Goal: Find specific page/section: Find specific page/section

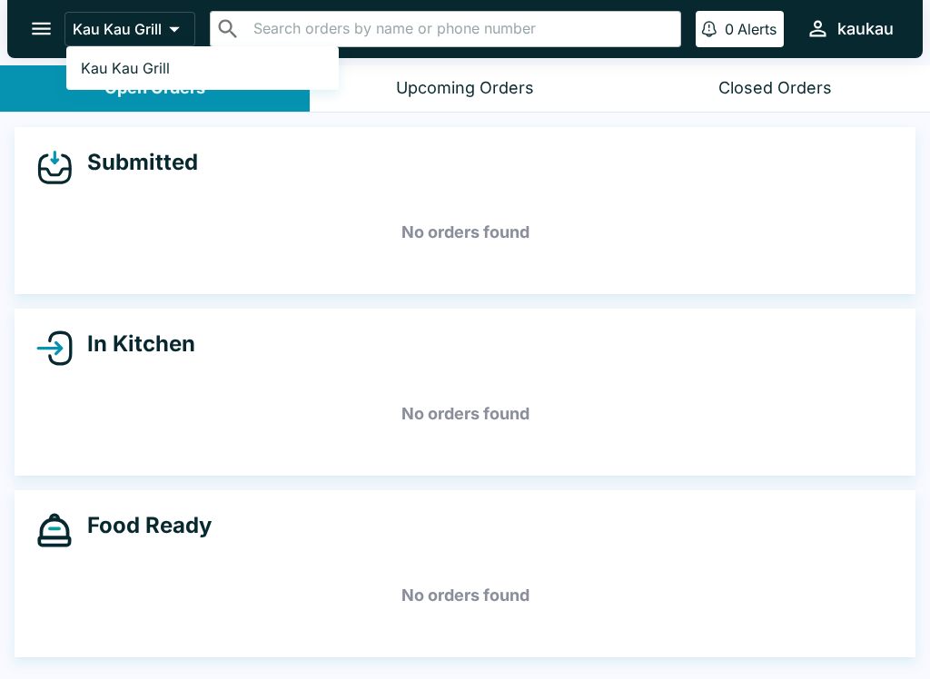
click at [123, 79] on link "Kau Kau Grill" at bounding box center [202, 68] width 273 height 29
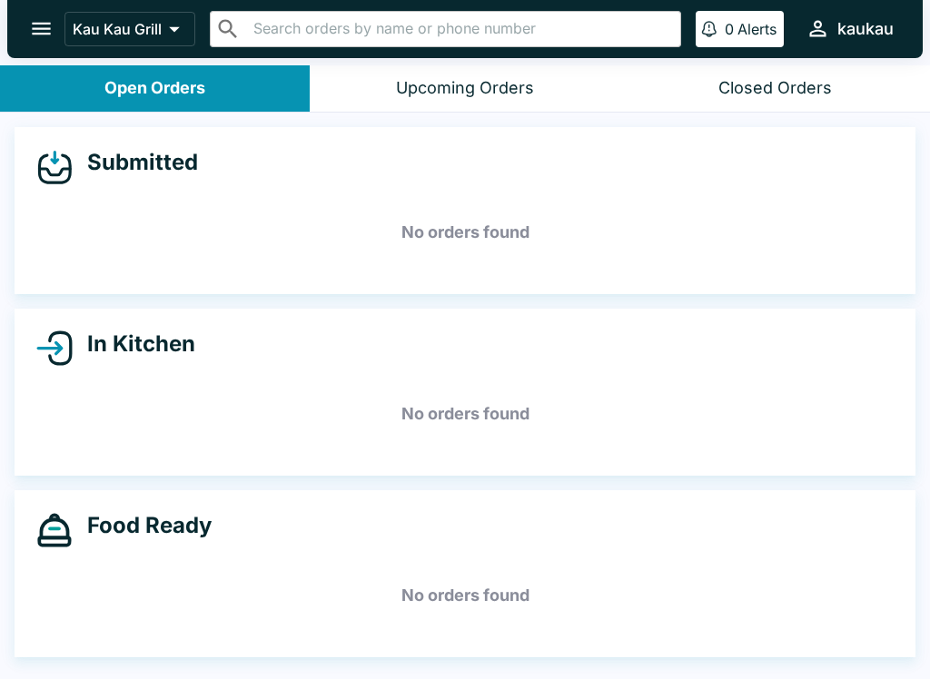
click at [52, 32] on icon "open drawer" at bounding box center [41, 28] width 25 height 25
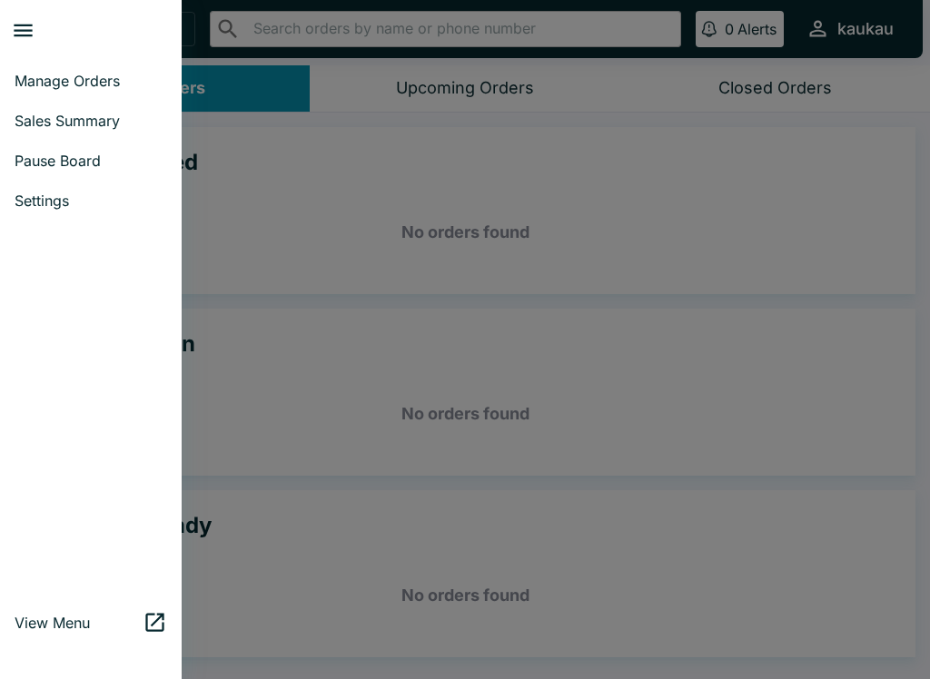
click at [27, 34] on icon "close drawer" at bounding box center [23, 30] width 25 height 25
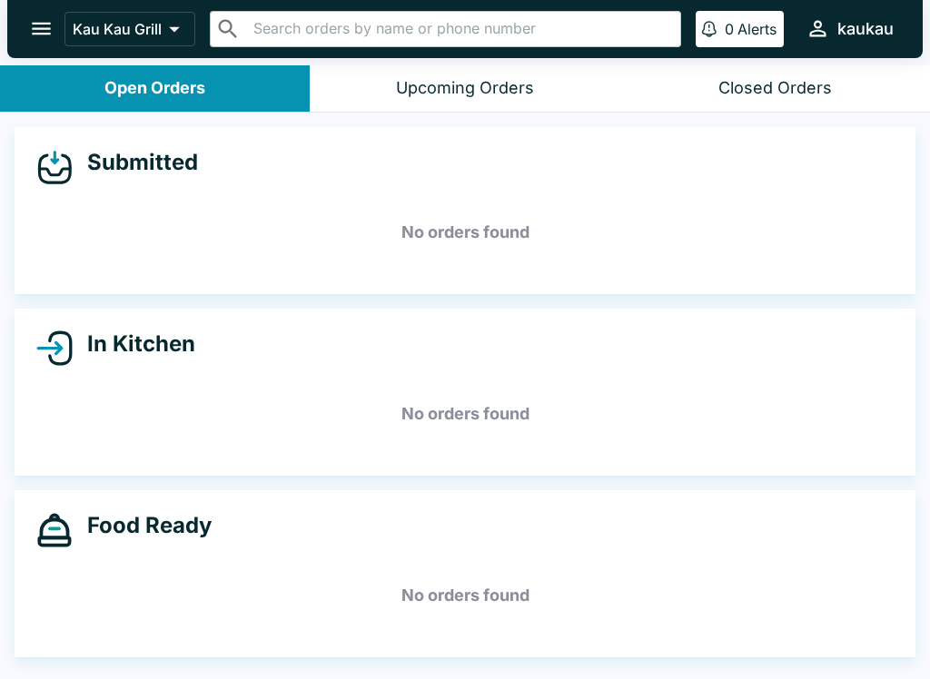
click at [178, 33] on icon at bounding box center [174, 28] width 25 height 25
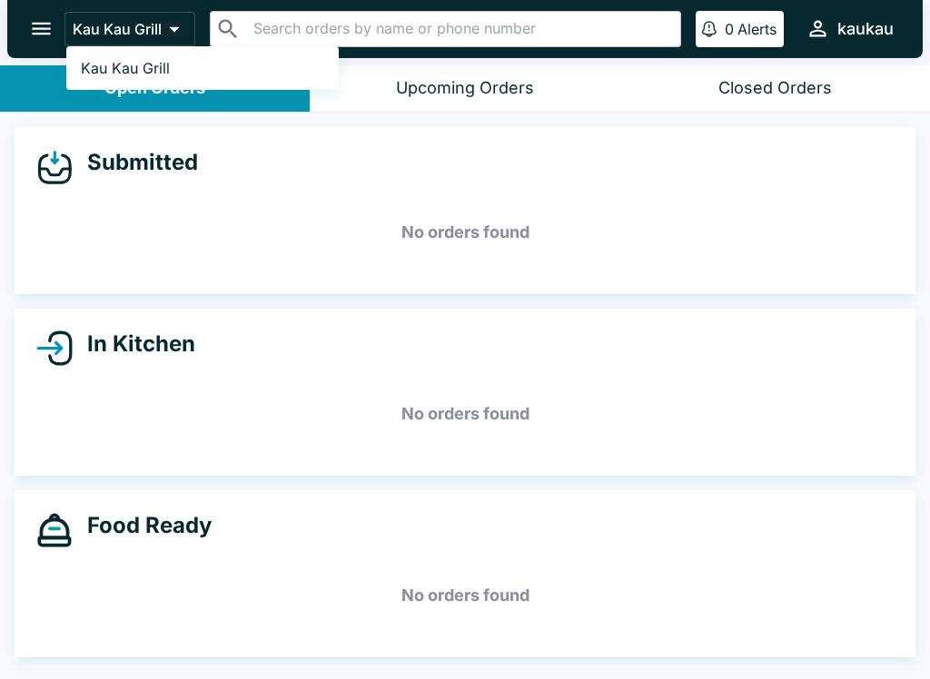
click at [152, 81] on link "Kau Kau Grill" at bounding box center [202, 68] width 273 height 29
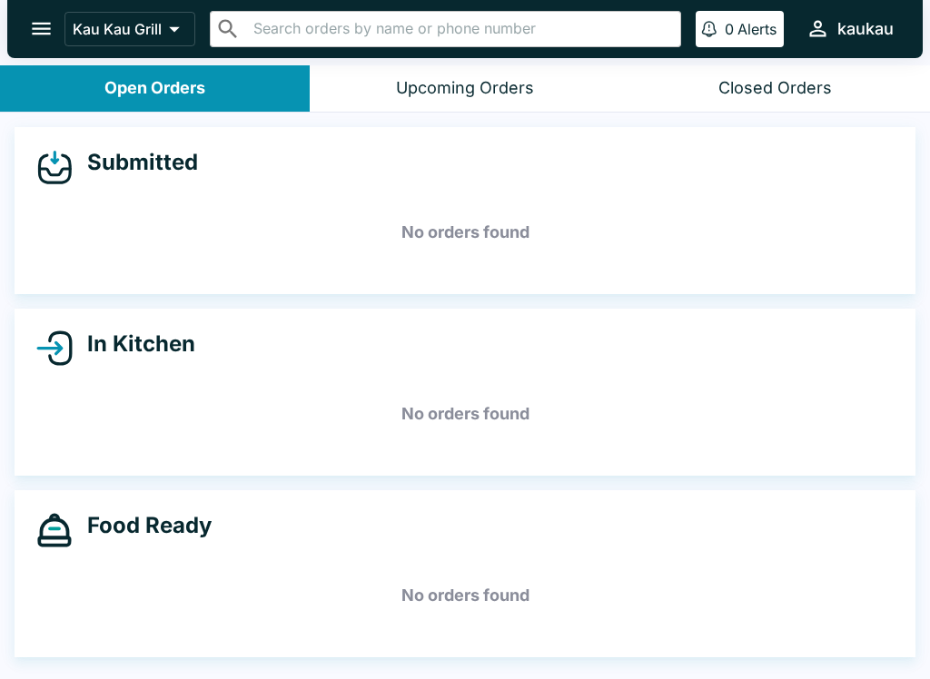
click at [33, 15] on button "open drawer" at bounding box center [41, 28] width 46 height 46
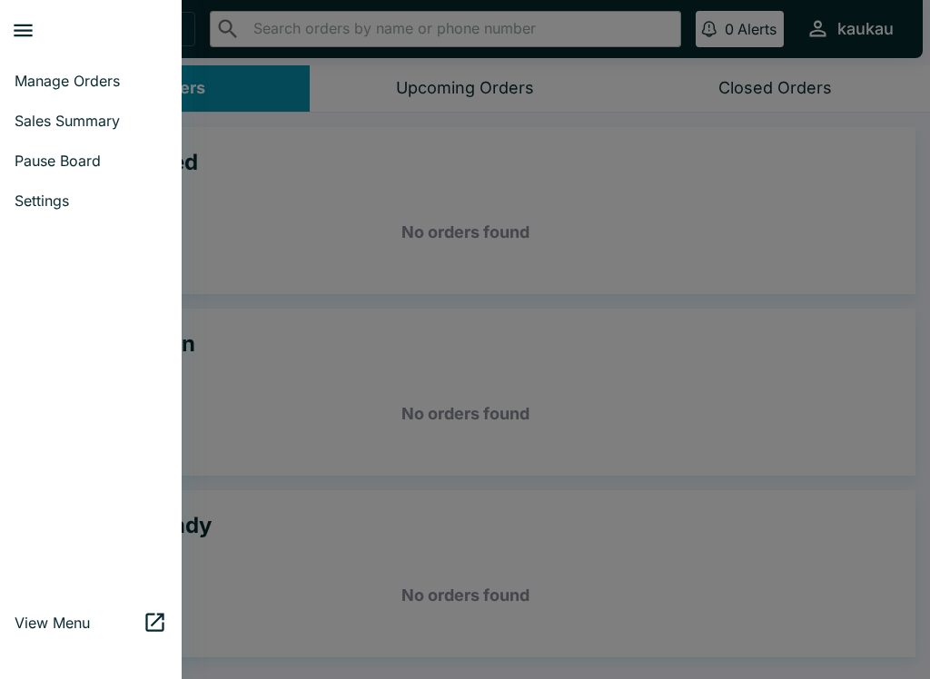
click at [112, 139] on link "Sales Summary" at bounding box center [91, 121] width 182 height 40
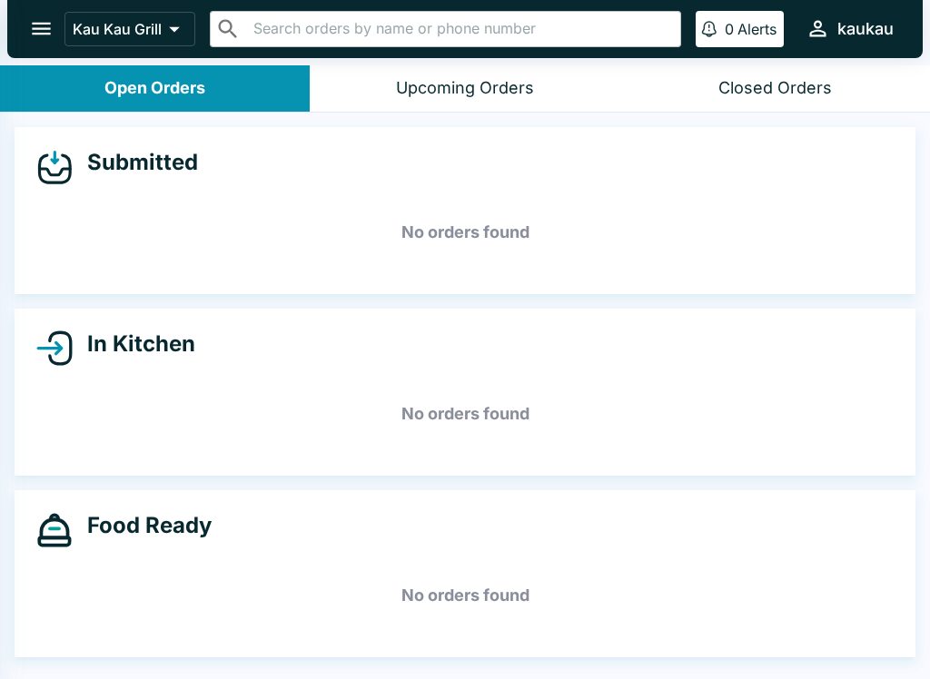
select select "03:00"
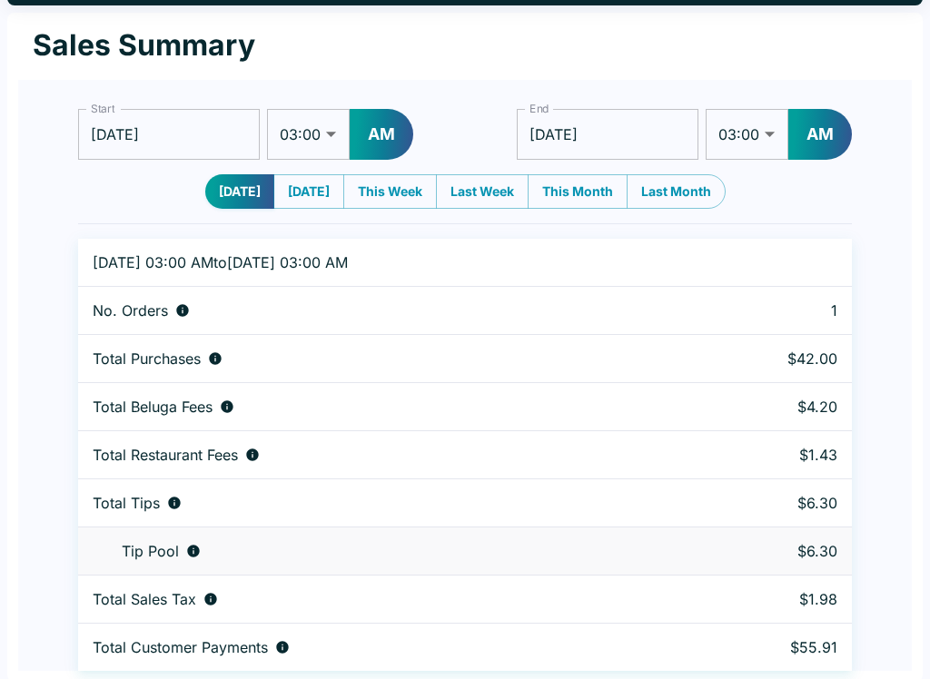
scroll to position [55, 0]
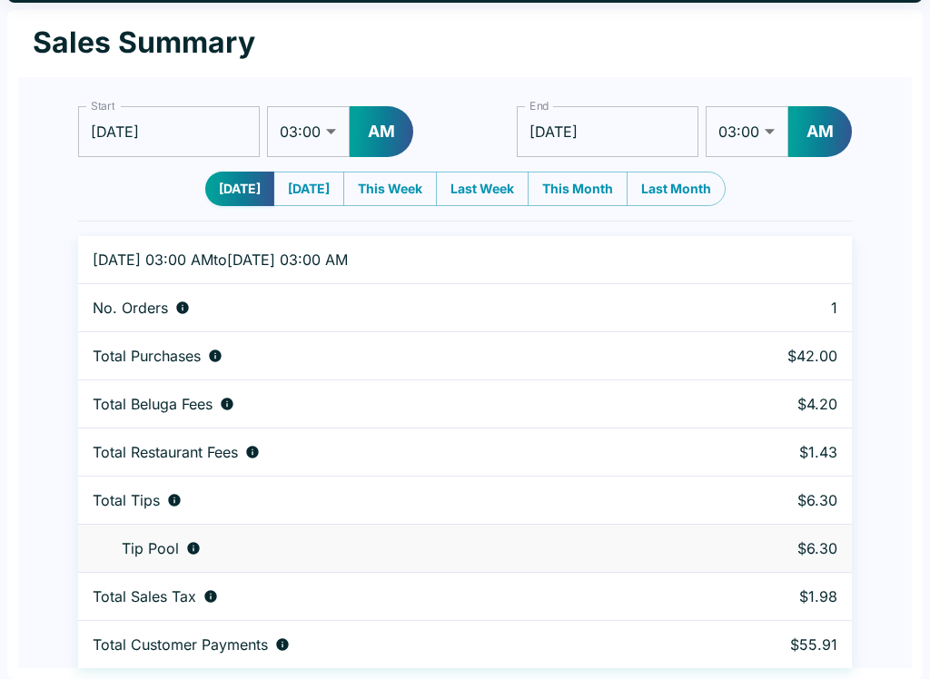
click at [81, 33] on h1 "Sales Summary" at bounding box center [144, 43] width 223 height 36
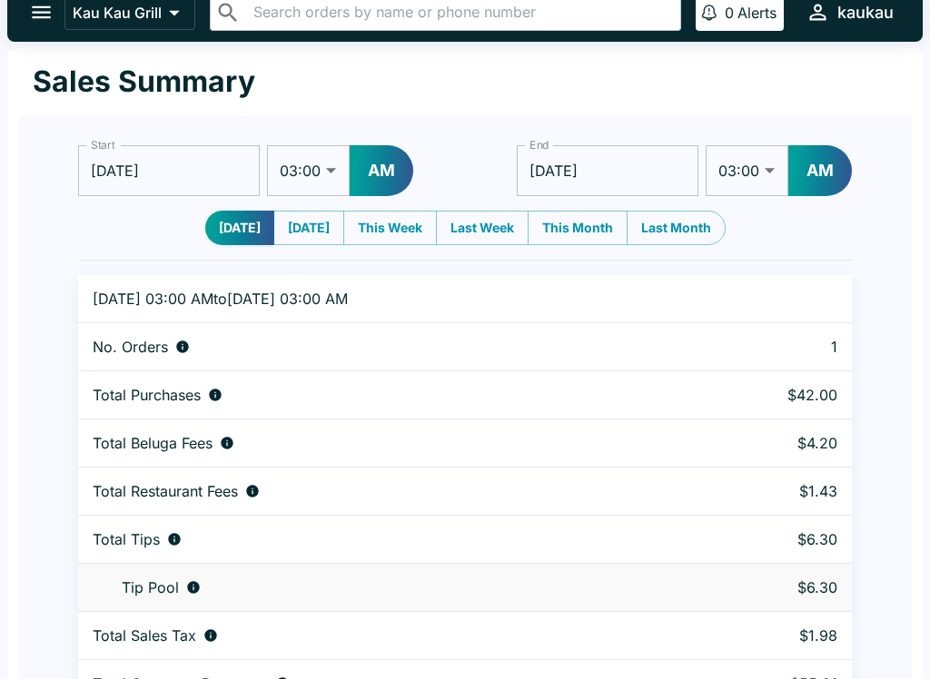
click at [45, 16] on icon "open drawer" at bounding box center [41, 12] width 25 height 25
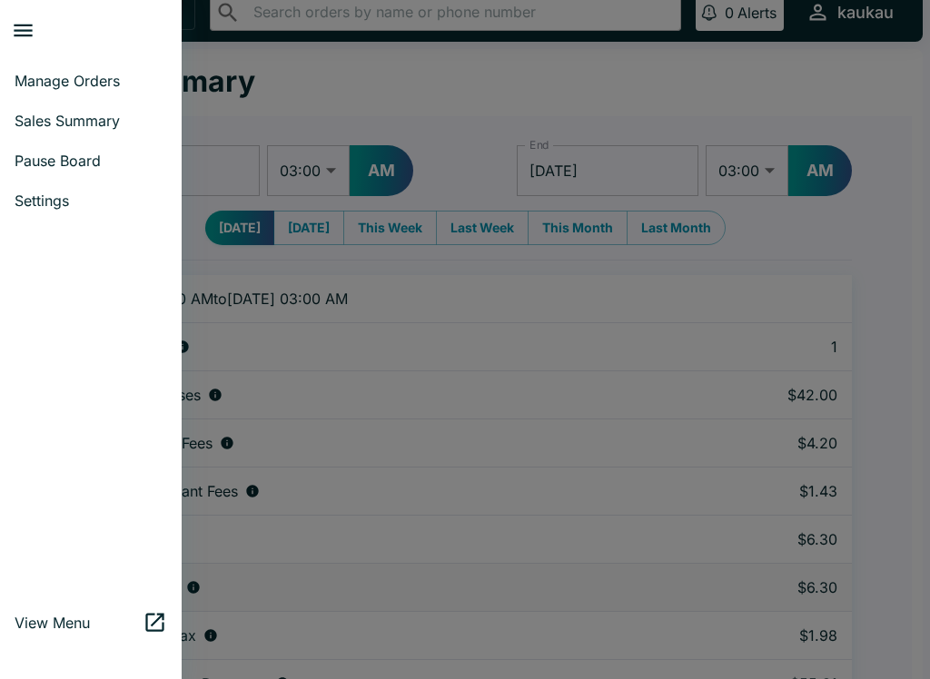
click at [71, 81] on span "Manage Orders" at bounding box center [91, 81] width 153 height 18
